Goal: Task Accomplishment & Management: Complete application form

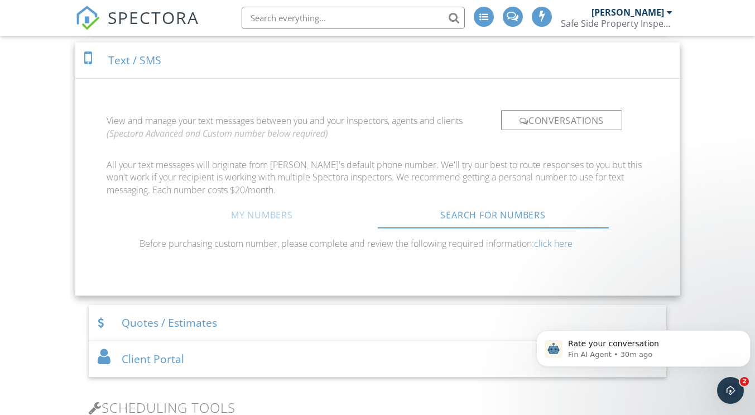
click at [266, 223] on link "My Numbers" at bounding box center [261, 214] width 231 height 27
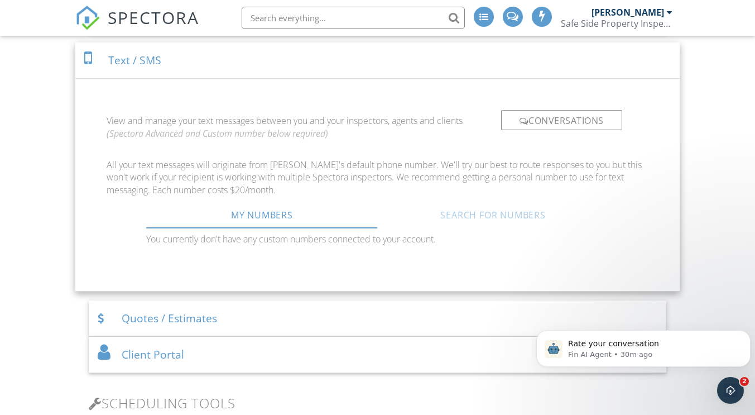
click at [449, 224] on link "Search For Numbers" at bounding box center [492, 214] width 231 height 27
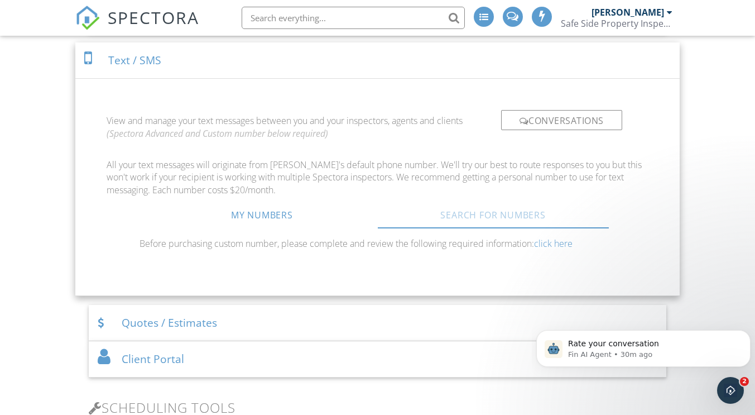
click at [475, 228] on link "Search For Numbers" at bounding box center [492, 214] width 231 height 27
click at [547, 249] on link "click here" at bounding box center [553, 243] width 39 height 12
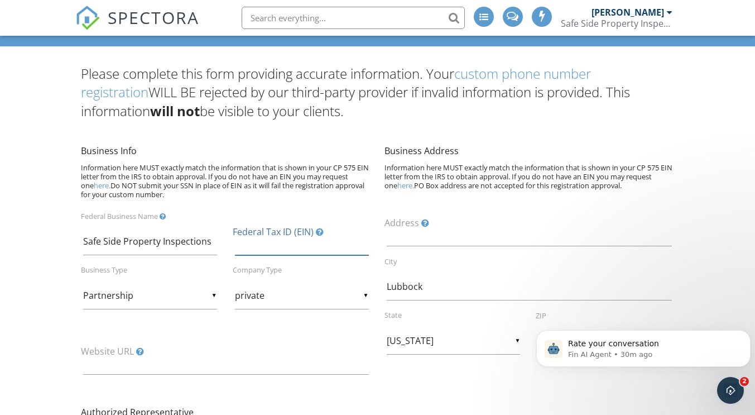
click at [254, 245] on input "Federal Tax ID (EIN)" at bounding box center [302, 241] width 134 height 27
paste input "Confirmation of Your EIN"
type input "Confirmation of Your EIN"
click at [212, 294] on input "Partnership" at bounding box center [150, 295] width 134 height 27
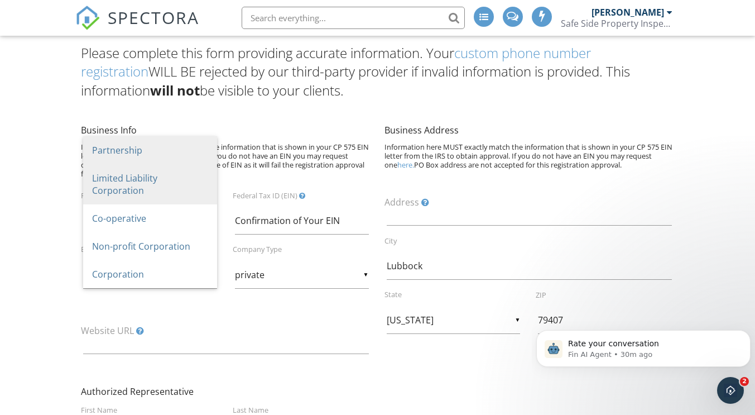
scroll to position [89, 0]
click at [135, 193] on span "Limited Liability Corporation" at bounding box center [150, 184] width 134 height 40
type input "Limited Liability Corporation"
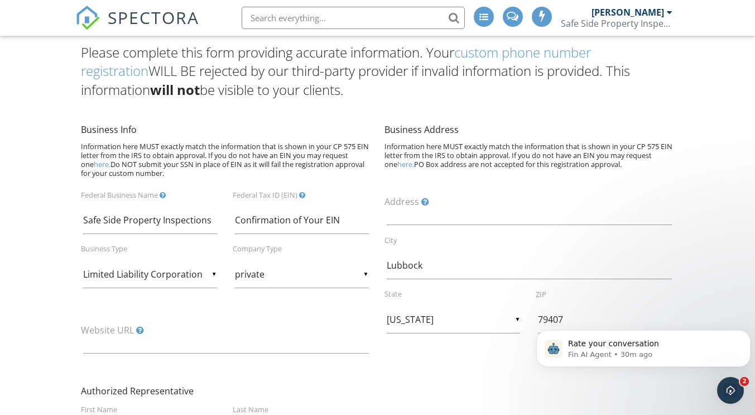
scroll to position [121, 0]
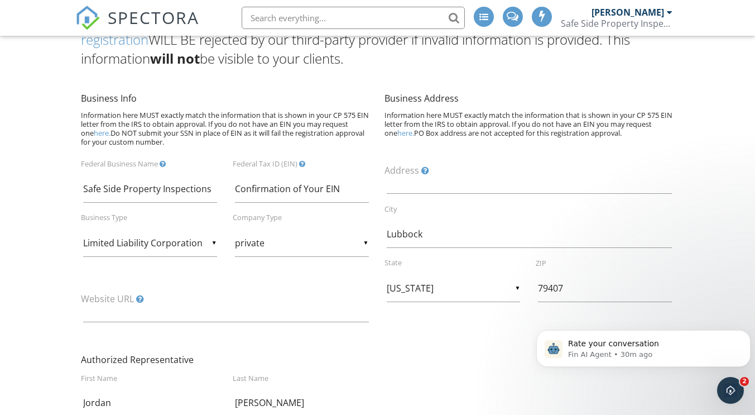
click at [367, 241] on div "▼ private private public non-profit government private public non-profit govern…" at bounding box center [302, 242] width 134 height 27
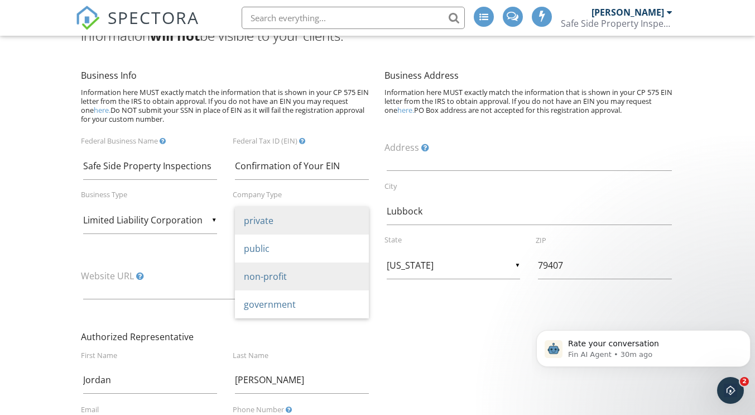
scroll to position [144, 0]
click at [290, 228] on span "private" at bounding box center [302, 220] width 134 height 28
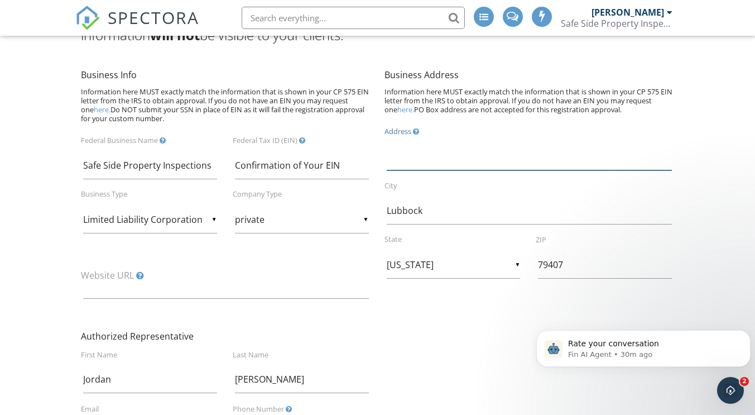
click at [399, 162] on input "Address" at bounding box center [530, 156] width 286 height 27
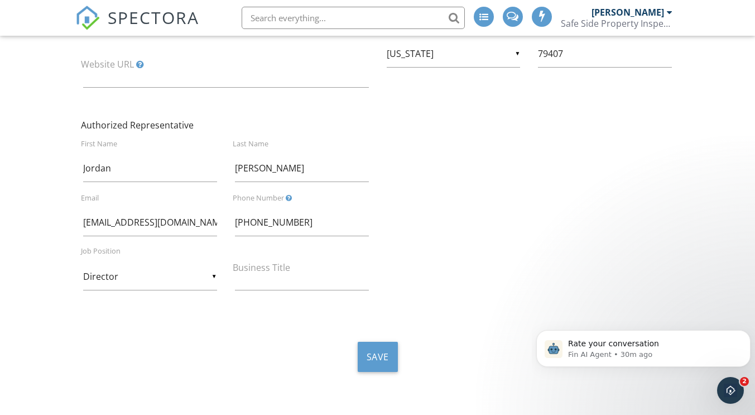
scroll to position [356, 0]
type input "[STREET_ADDRESS]"
click at [212, 276] on input "Director" at bounding box center [150, 275] width 134 height 27
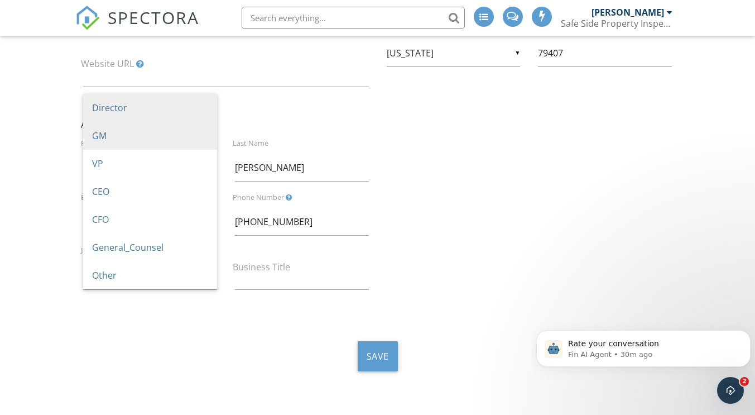
scroll to position [369, 0]
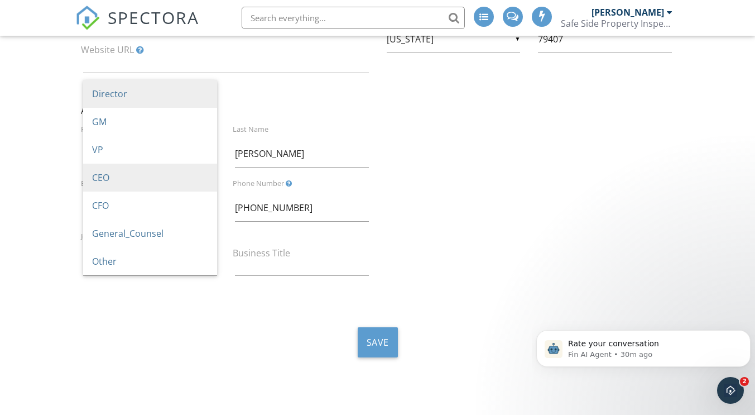
click at [133, 181] on span "CEO" at bounding box center [150, 178] width 134 height 28
type input "CEO"
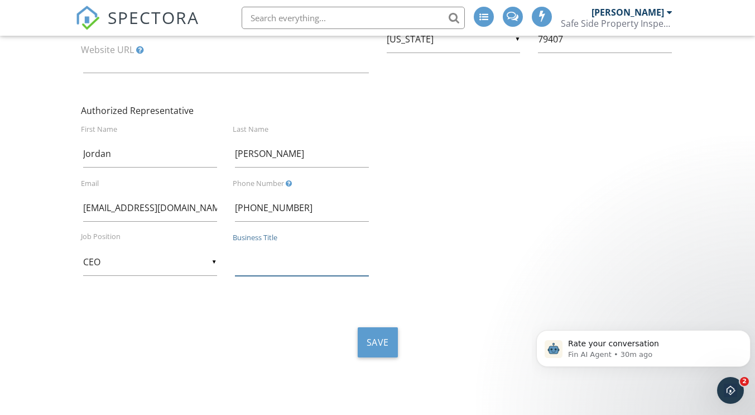
click at [242, 261] on input "Business Title" at bounding box center [302, 261] width 134 height 27
type input "Owner"
click at [372, 337] on button "Save" at bounding box center [378, 342] width 40 height 30
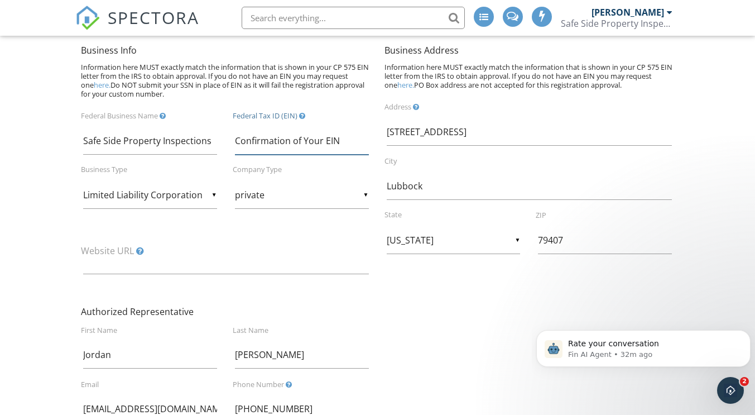
scroll to position [168, 0]
click at [244, 147] on input "Confirmation of Your EIN" at bounding box center [302, 141] width 134 height 27
paste input "Confirmation of Your EIN"
drag, startPoint x: 368, startPoint y: 141, endPoint x: 207, endPoint y: 151, distance: 161.6
click at [207, 151] on div "Safe Side Property Inspections Federal Business Name CoConfirmation of Your EIN…" at bounding box center [226, 197] width 304 height 174
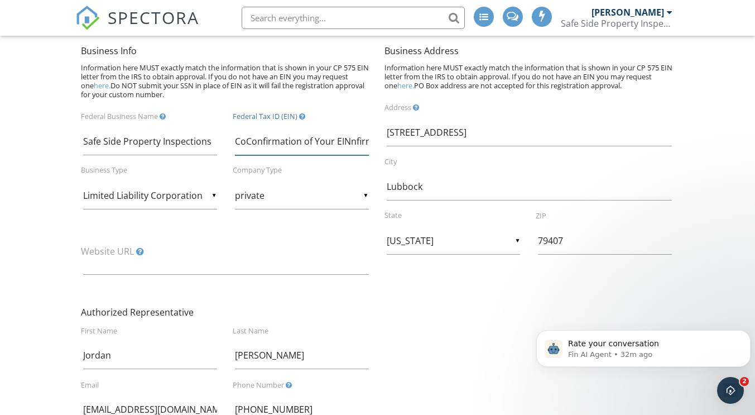
type input "ation of Your EIN"
drag, startPoint x: 313, startPoint y: 141, endPoint x: 207, endPoint y: 150, distance: 106.4
click at [207, 150] on div "Safe Side Property Inspections Federal Business Name ation of Your EIN Federal …" at bounding box center [226, 197] width 304 height 174
paste input "Confirmation of Your EIN"
type input "C"
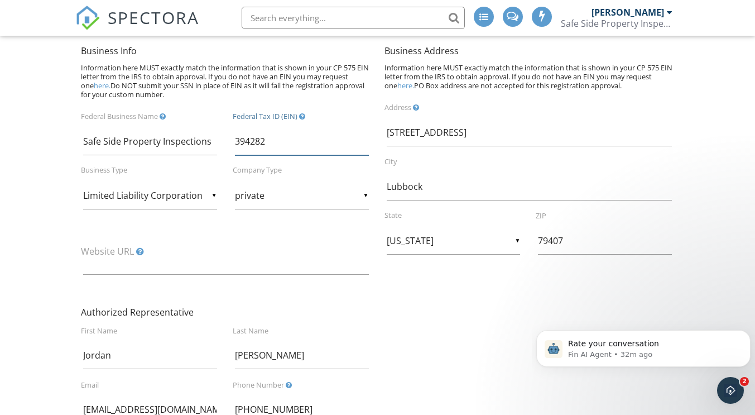
click at [277, 140] on input "394282" at bounding box center [302, 141] width 134 height 27
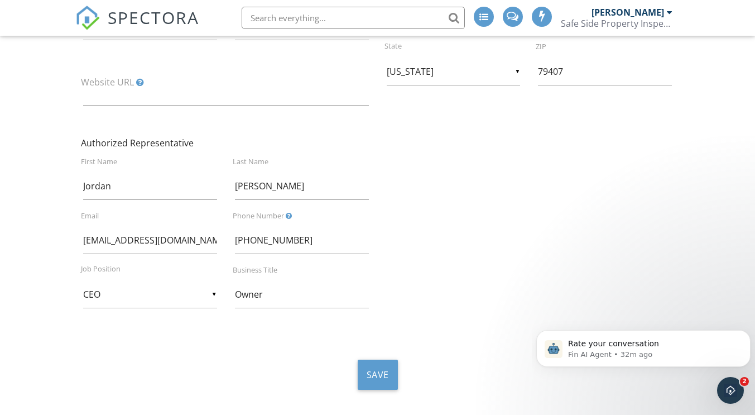
scroll to position [369, 0]
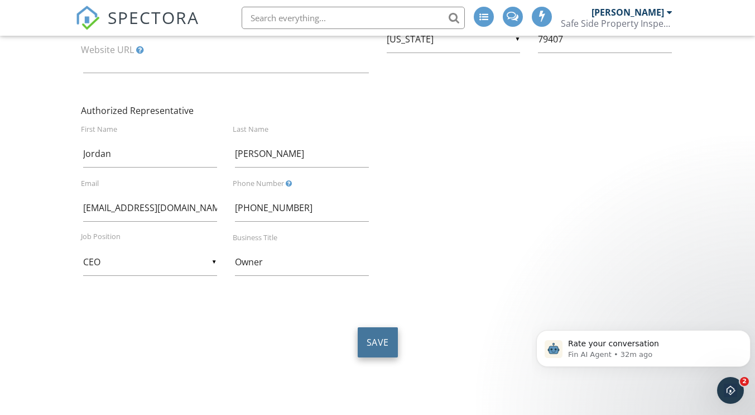
type input "394282834"
click at [381, 336] on button "Save" at bounding box center [378, 342] width 40 height 30
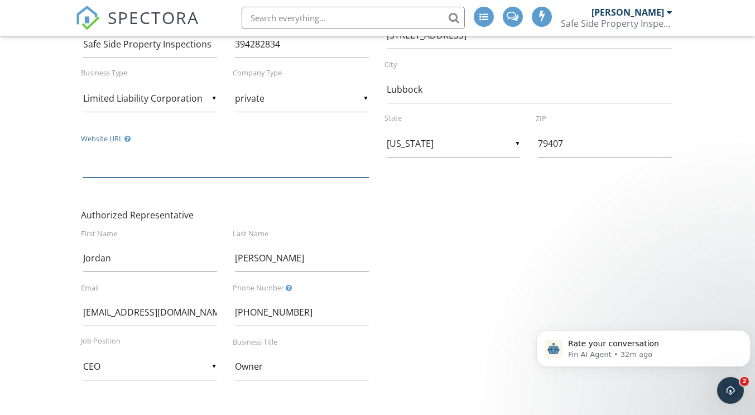
scroll to position [265, 0]
click at [729, 388] on icon "Open Intercom Messenger" at bounding box center [729, 389] width 18 height 18
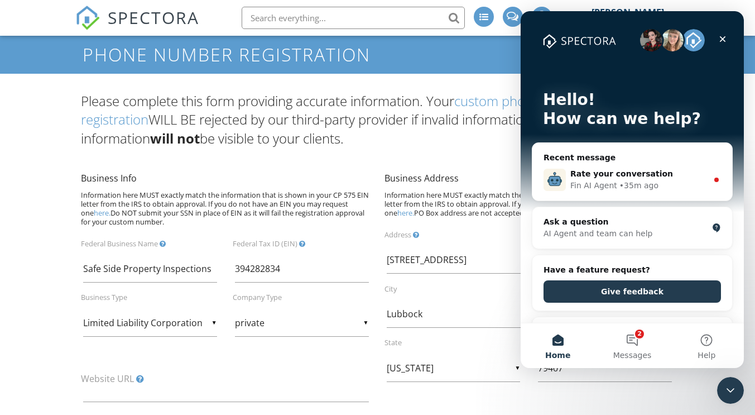
scroll to position [40, 0]
click at [626, 341] on button "2 Messages" at bounding box center [632, 345] width 74 height 45
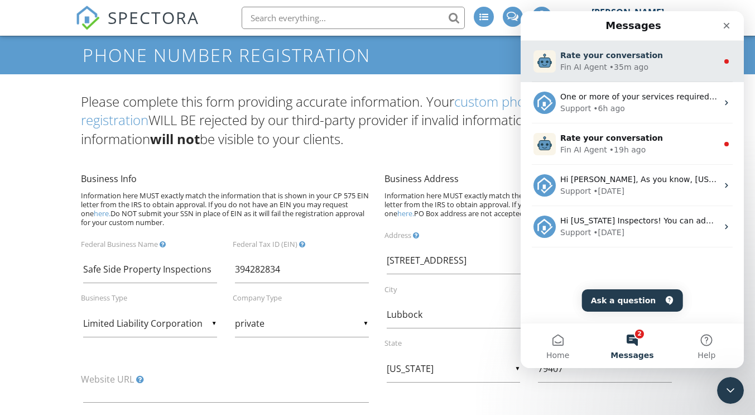
click at [602, 57] on span "Rate your conversation" at bounding box center [611, 55] width 103 height 9
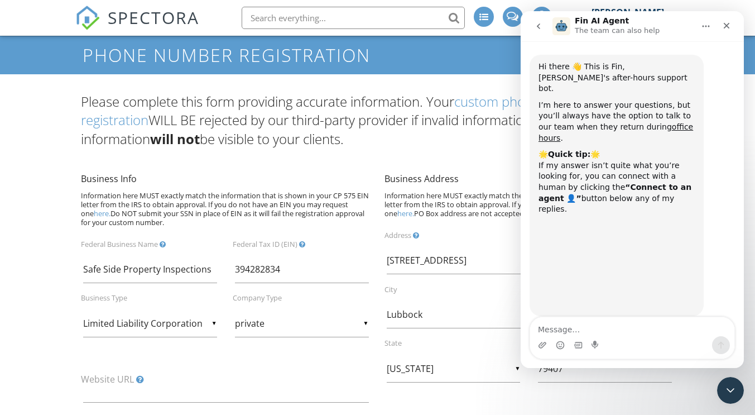
scroll to position [9, 0]
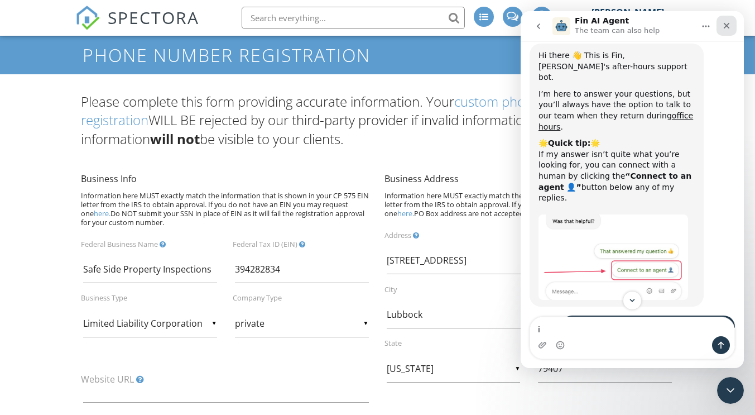
type textarea "i"
click at [728, 23] on icon "Close" at bounding box center [726, 25] width 9 height 9
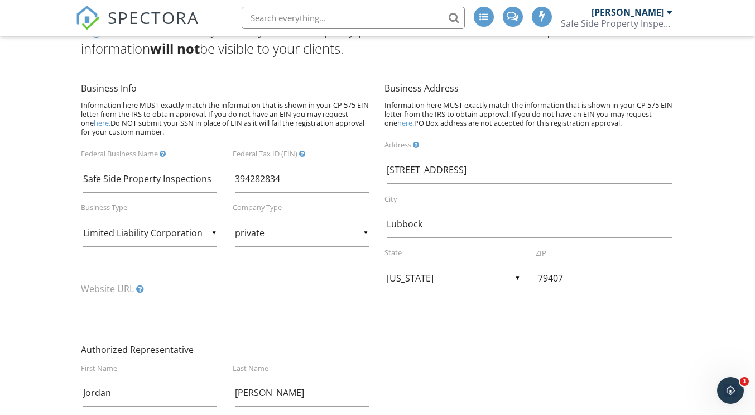
scroll to position [0, 0]
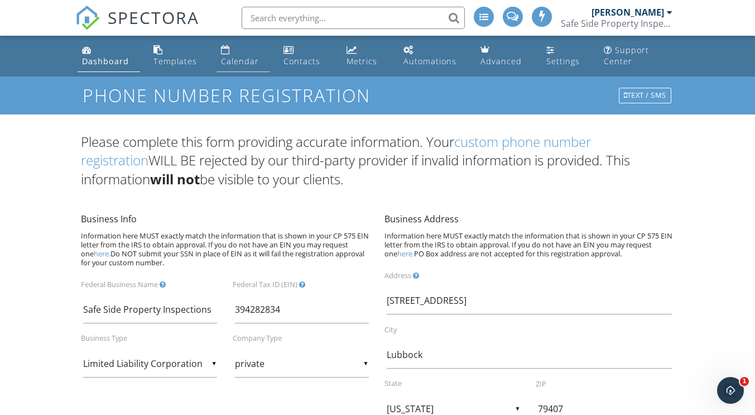
click at [231, 50] on link "Calendar" at bounding box center [244, 56] width 54 height 32
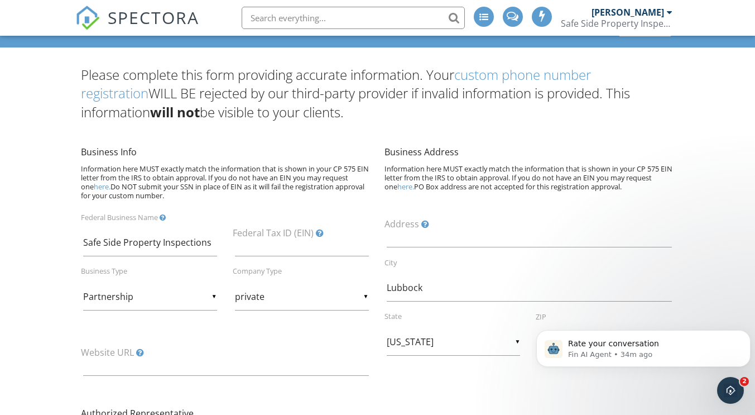
scroll to position [67, 0]
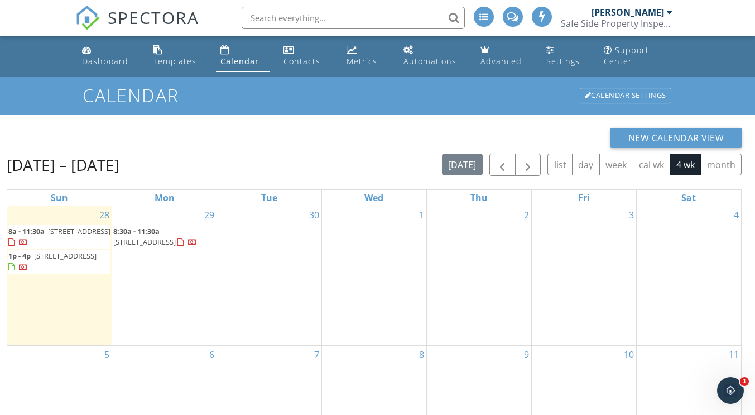
click at [155, 229] on span "8:30a - 11:30a" at bounding box center [136, 231] width 46 height 10
